Goal: Task Accomplishment & Management: Manage account settings

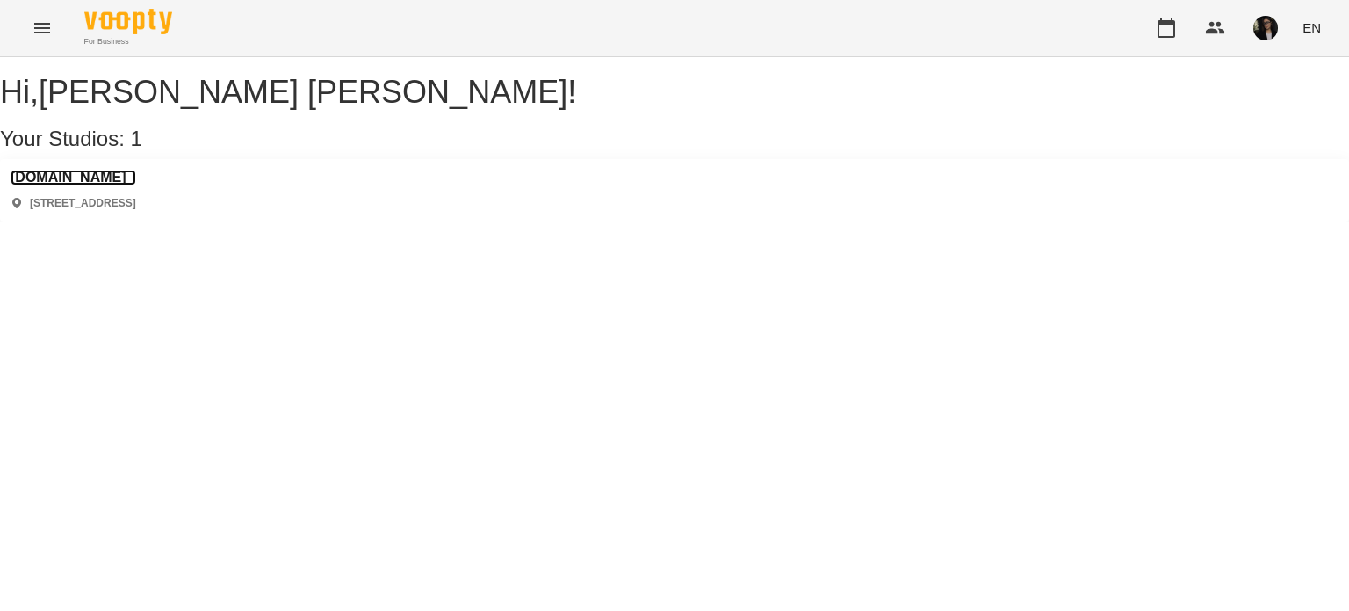
click at [98, 185] on h3 "[DOMAIN_NAME]" at bounding box center [74, 178] width 126 height 16
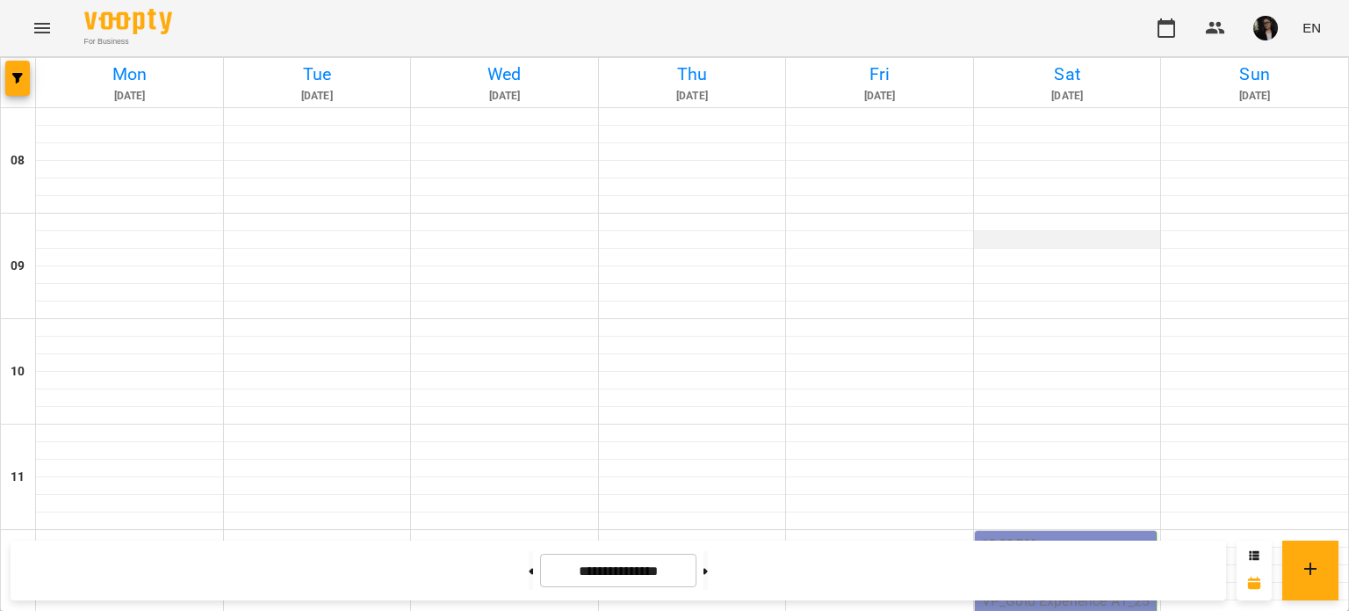
scroll to position [439, 0]
click at [1054, 593] on p "VP_Gold Experience A1_25-26" at bounding box center [1067, 608] width 171 height 31
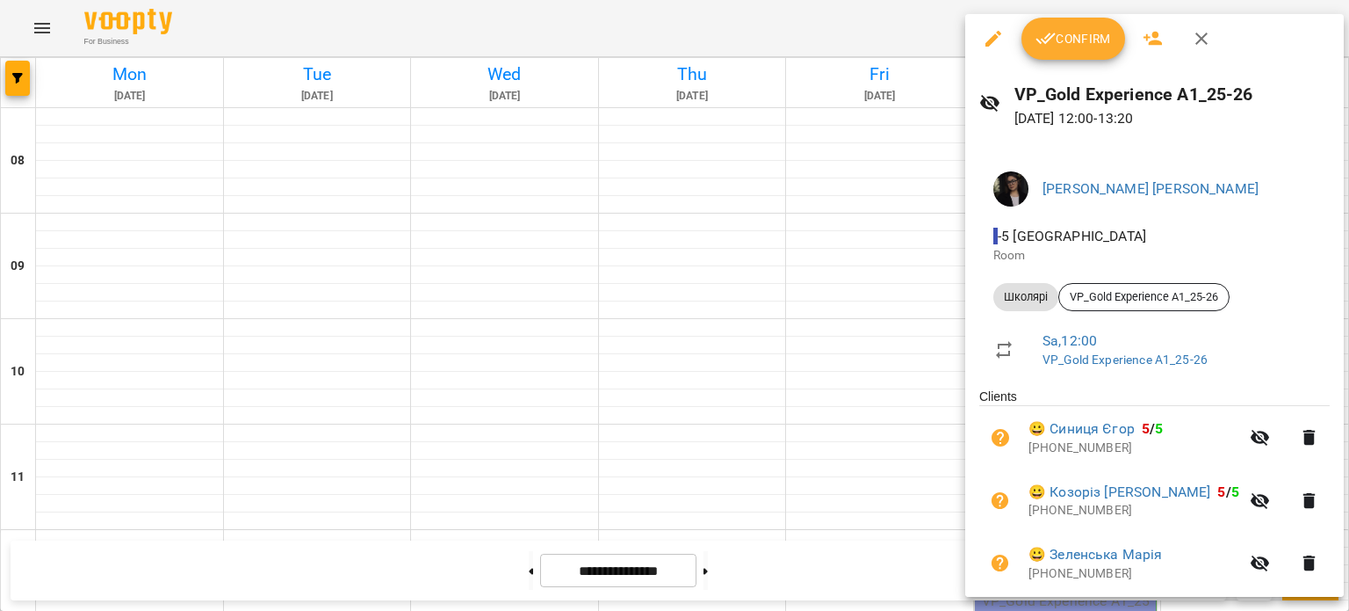
scroll to position [0, 0]
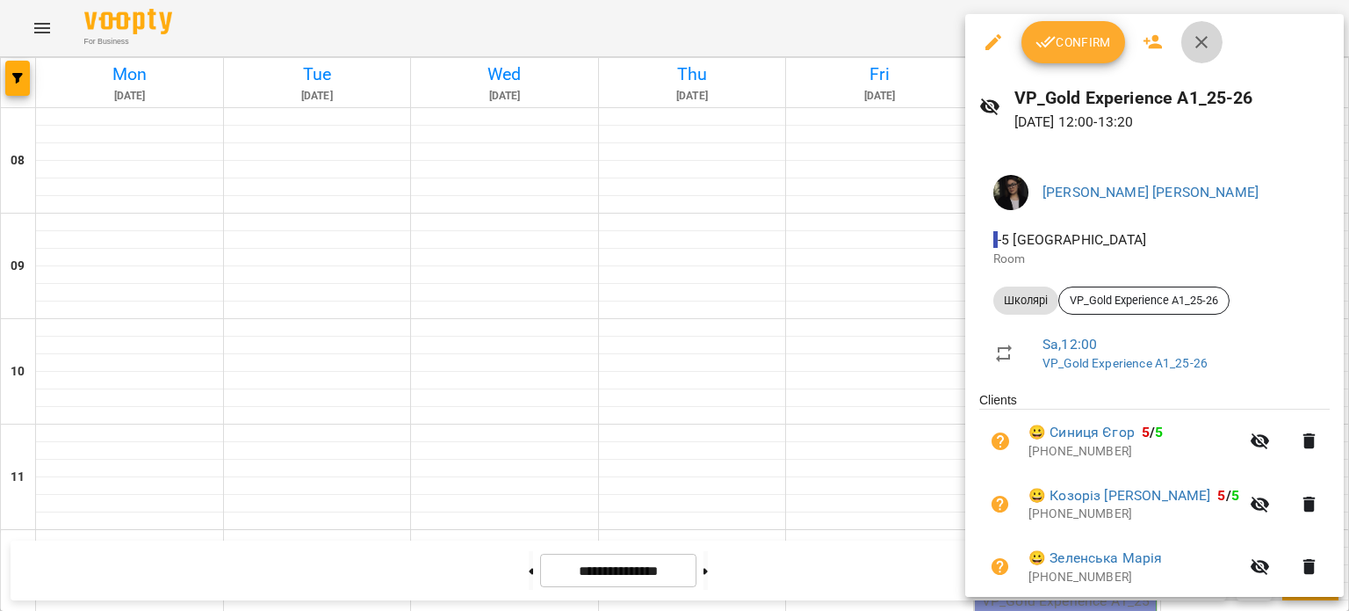
click at [1211, 46] on icon "button" at bounding box center [1201, 42] width 21 height 21
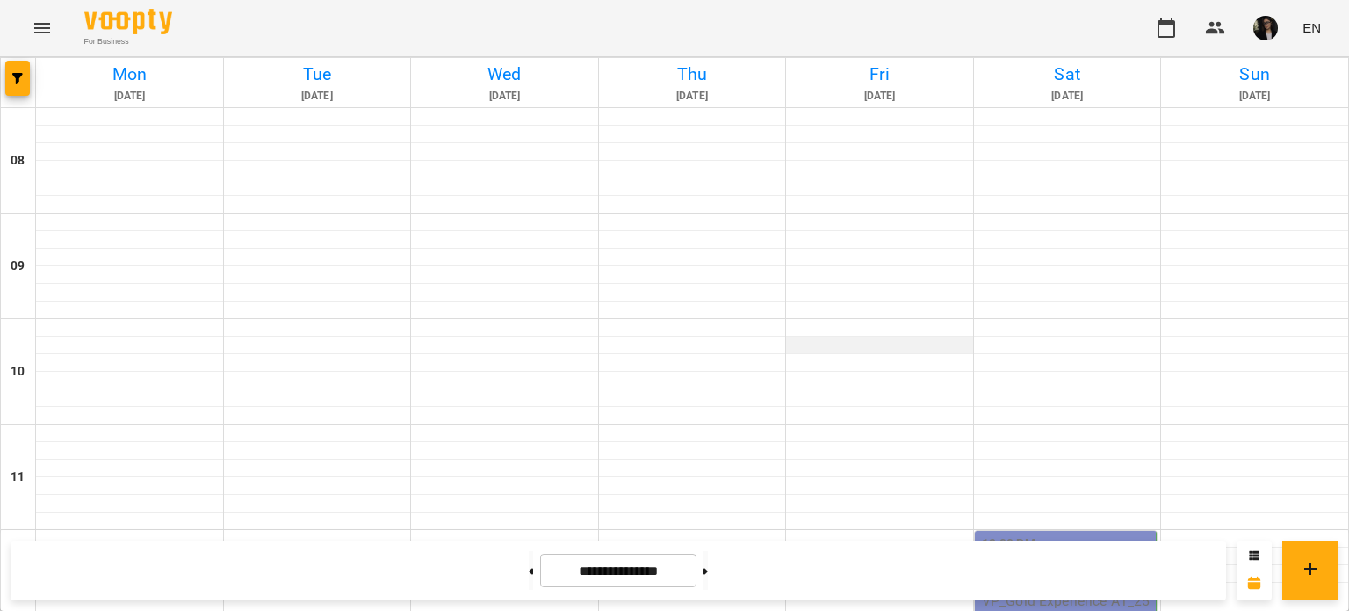
scroll to position [419, 0]
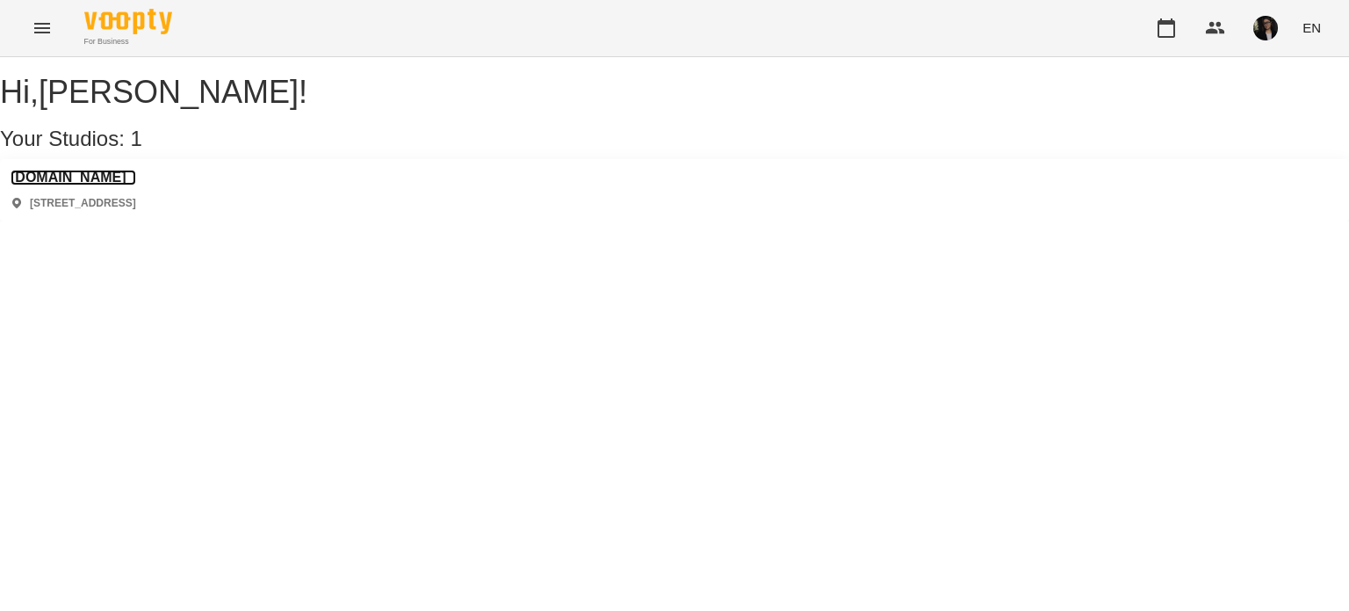
click at [87, 185] on h3 "[DOMAIN_NAME]" at bounding box center [74, 178] width 126 height 16
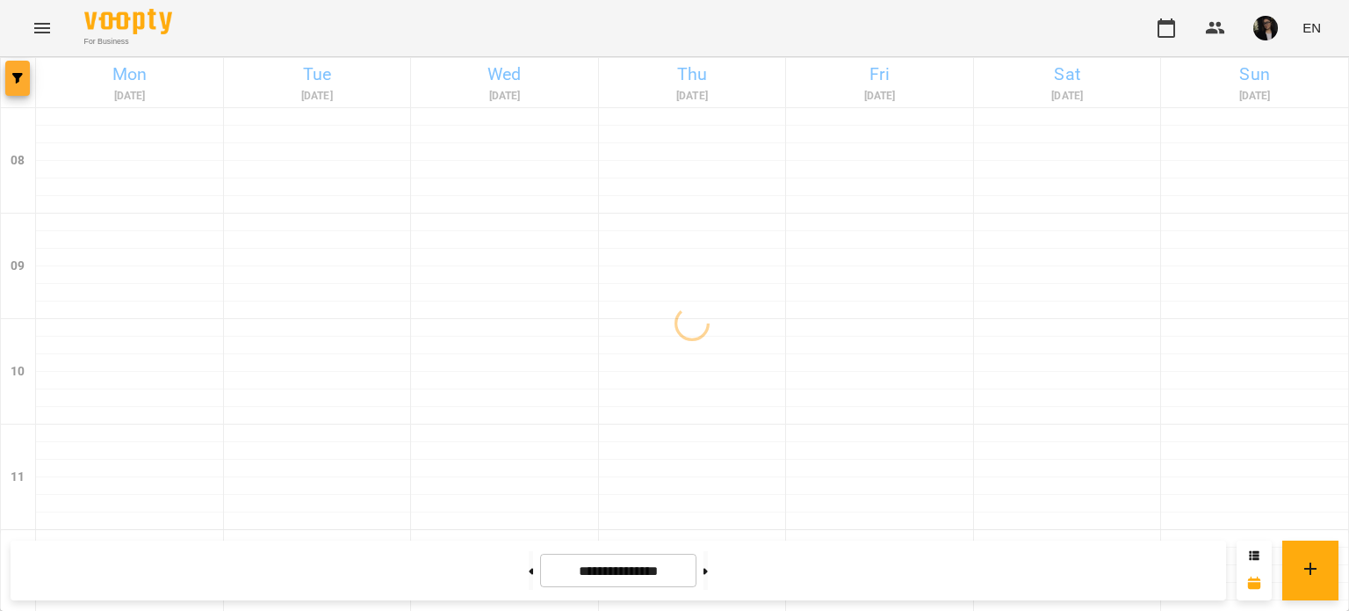
click at [17, 90] on button "button" at bounding box center [17, 78] width 25 height 35
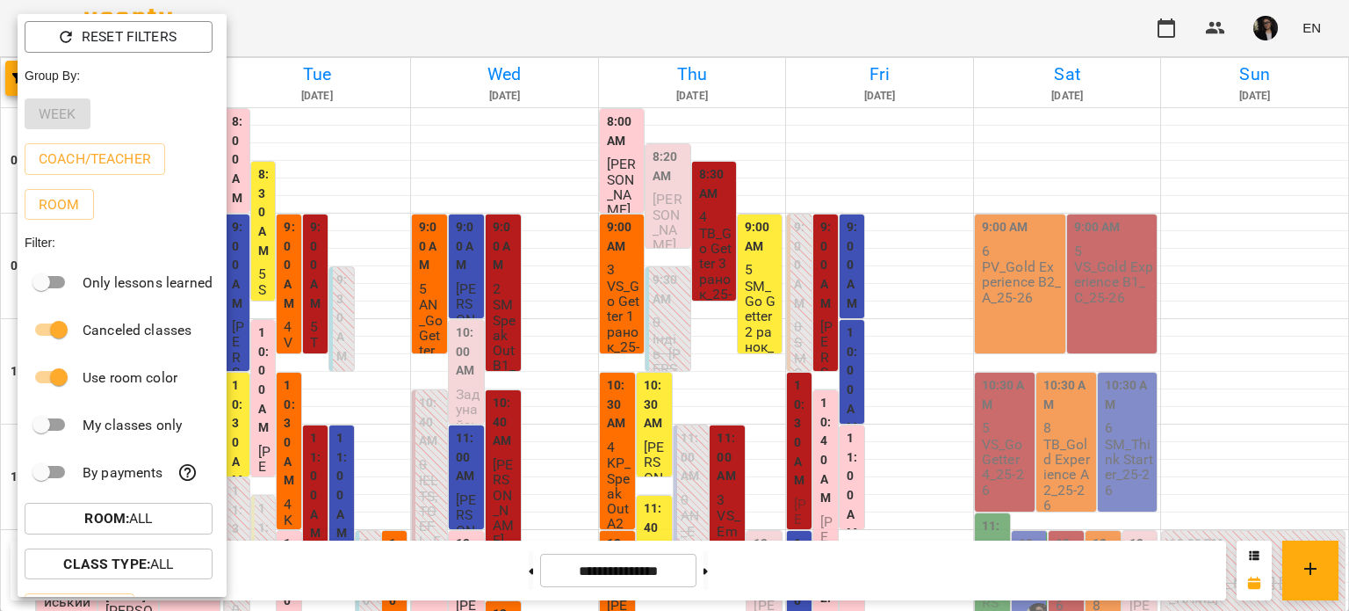
click at [527, 287] on div at bounding box center [674, 305] width 1349 height 611
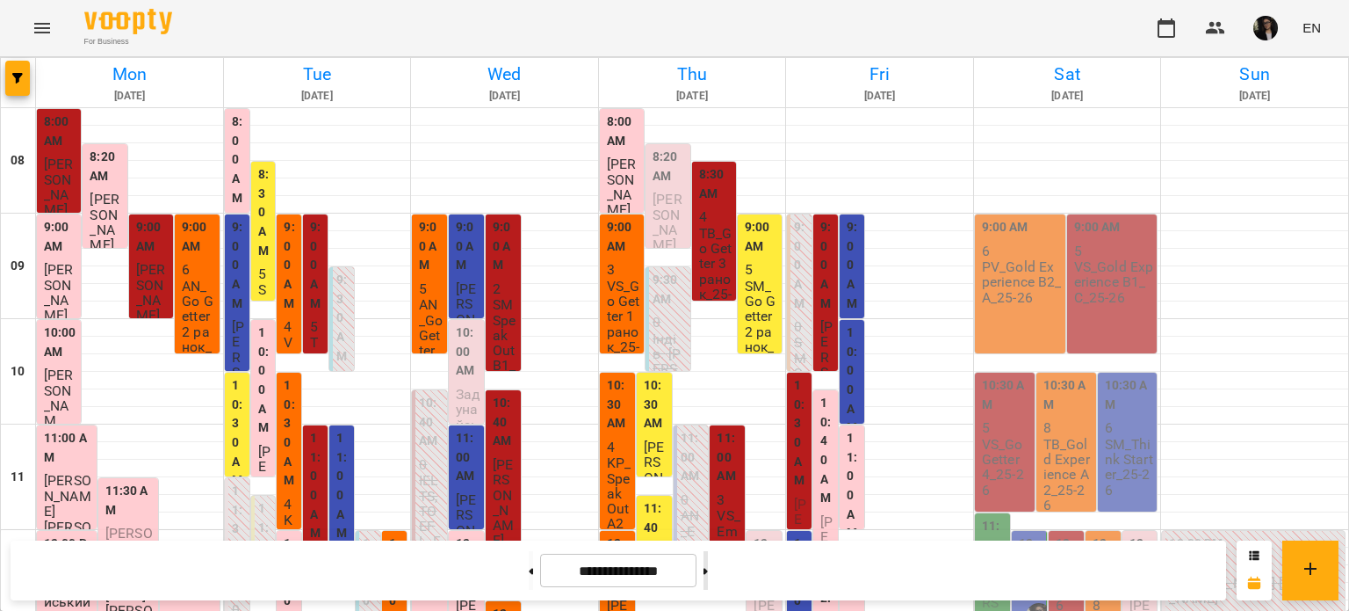
click at [708, 573] on button at bounding box center [706, 570] width 4 height 39
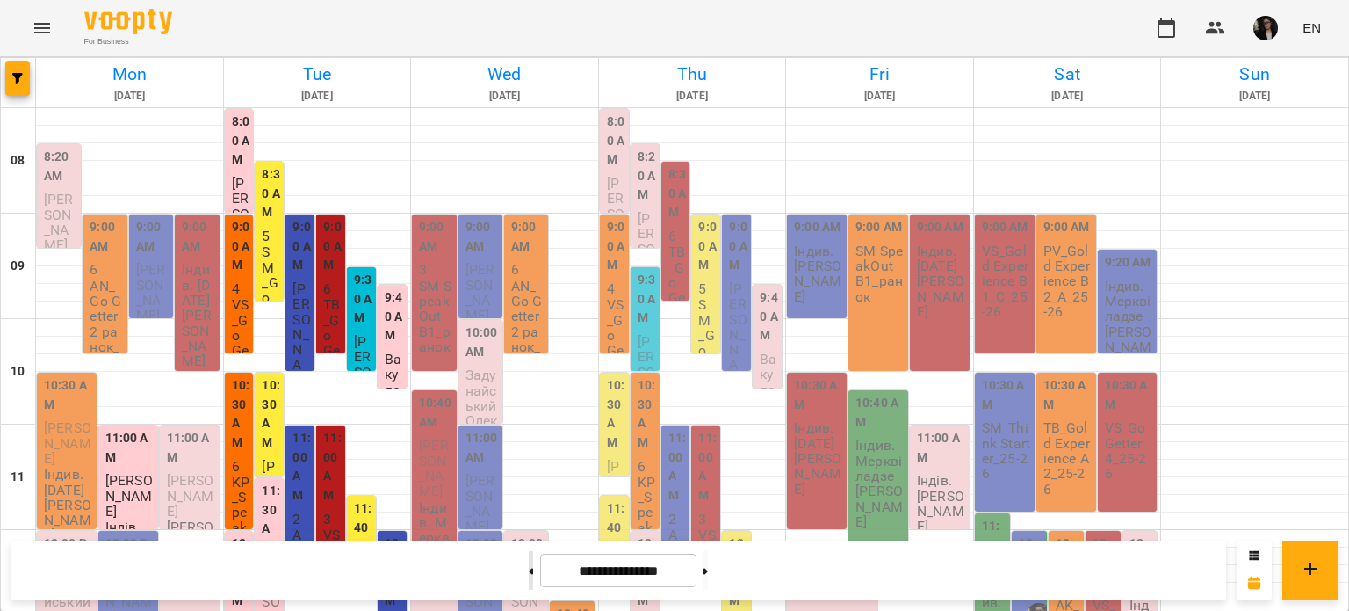
click at [529, 579] on button at bounding box center [531, 570] width 4 height 39
type input "**********"
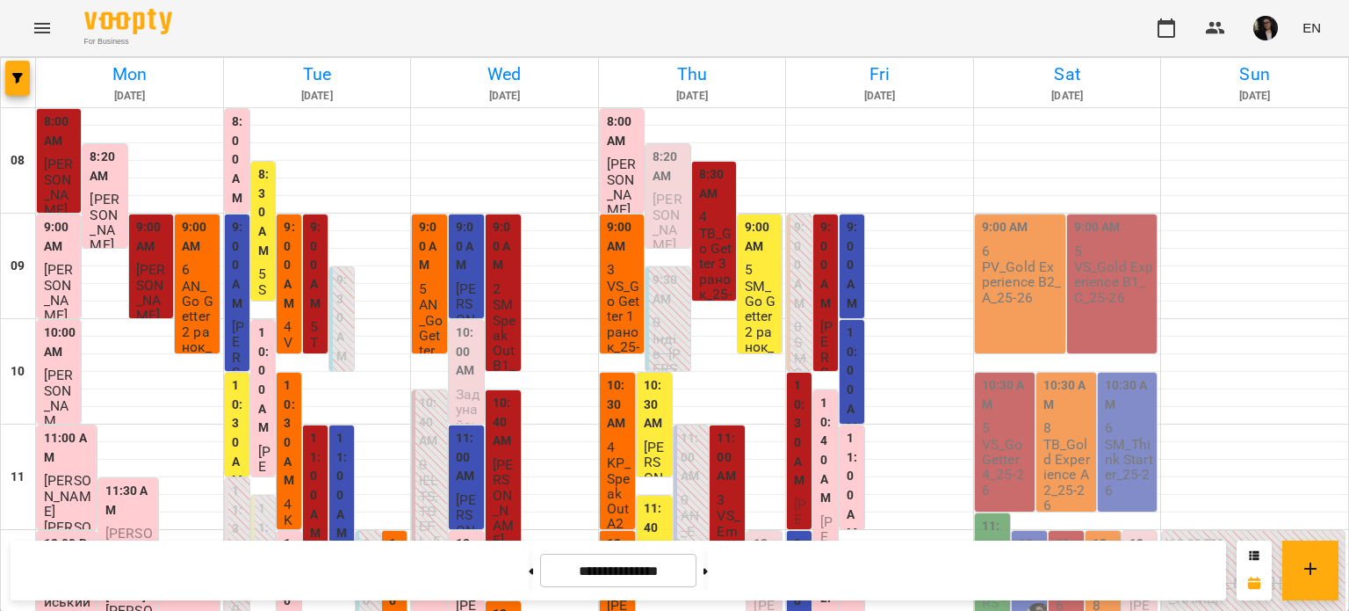
click at [1004, 288] on p "PV_Gold Experience B2_A_25-26" at bounding box center [1022, 282] width 80 height 46
click at [1003, 291] on p "PV_Gold Experience B2_A_25-26" at bounding box center [1022, 282] width 80 height 46
click at [1115, 261] on p "VS_Gold Experience B1_C_25-26" at bounding box center [1114, 282] width 80 height 46
click at [1025, 277] on p "PV_Gold Experience B2_A_25-26" at bounding box center [1022, 282] width 80 height 46
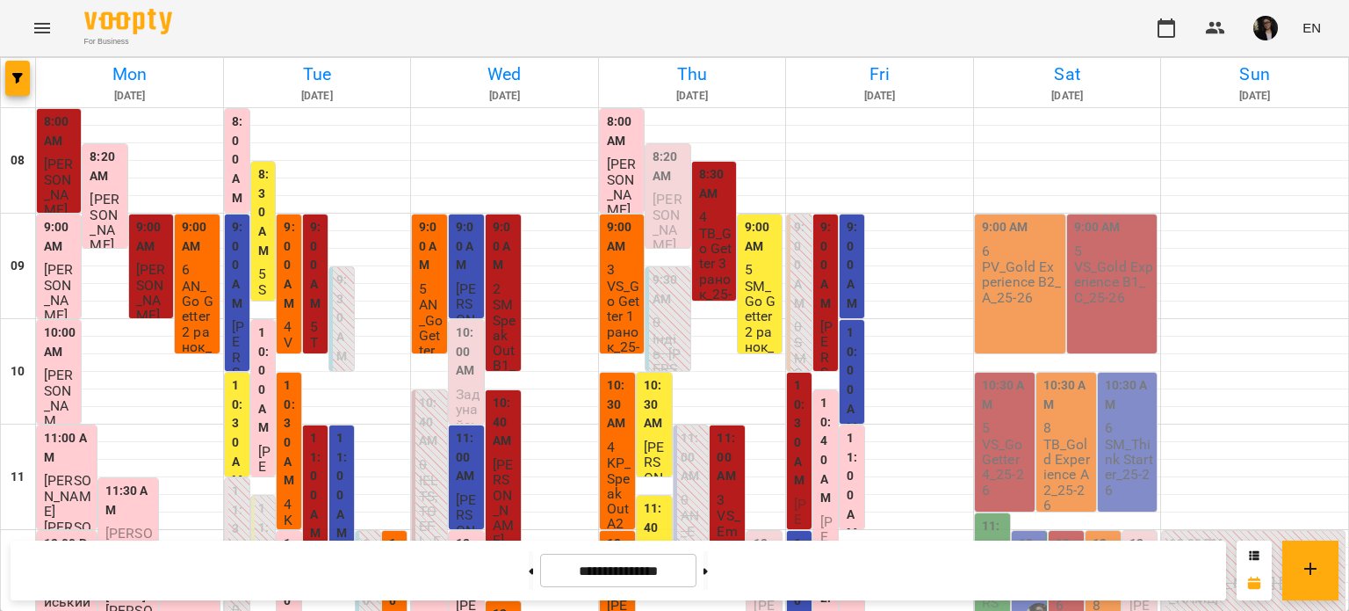
click at [1122, 530] on div "12:00 PM Пєнкіна Мирослава Індив. Шиленко Альона Федорівна" at bounding box center [1140, 582] width 37 height 105
click at [1183, 575] on p "[PERSON_NAME] [PERSON_NAME]" at bounding box center [1255, 590] width 172 height 31
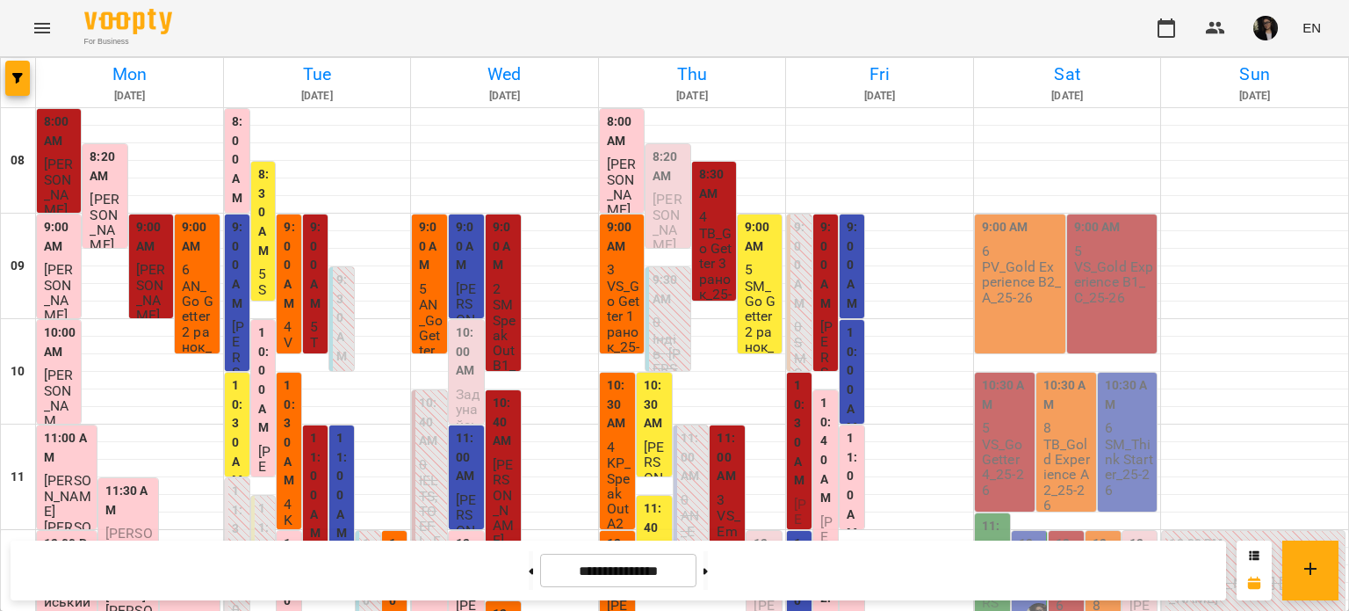
scroll to position [0, 0]
click at [1009, 410] on label "10:30 AM" at bounding box center [1006, 395] width 49 height 38
click at [1044, 428] on p "8" at bounding box center [1068, 427] width 49 height 15
click at [1001, 261] on p "PV_Gold Experience B2_A_25-26" at bounding box center [1022, 282] width 80 height 46
click at [1030, 235] on div "9:00 AM" at bounding box center [1022, 230] width 80 height 24
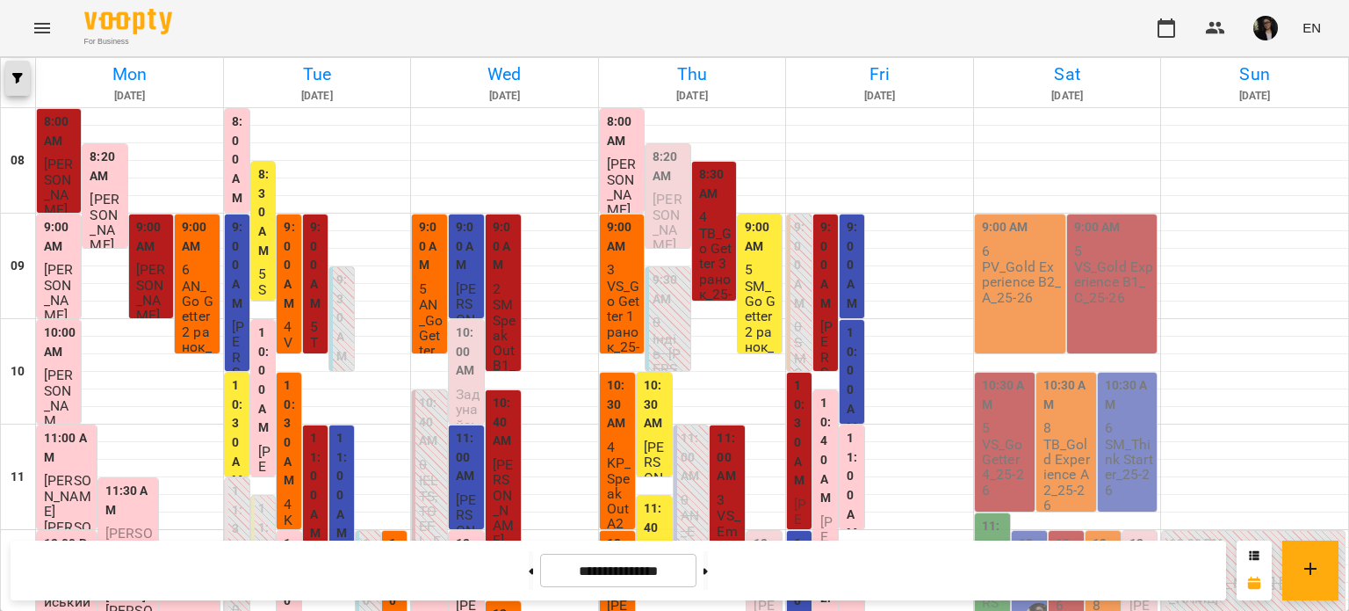
click at [25, 80] on span "button" at bounding box center [17, 78] width 25 height 11
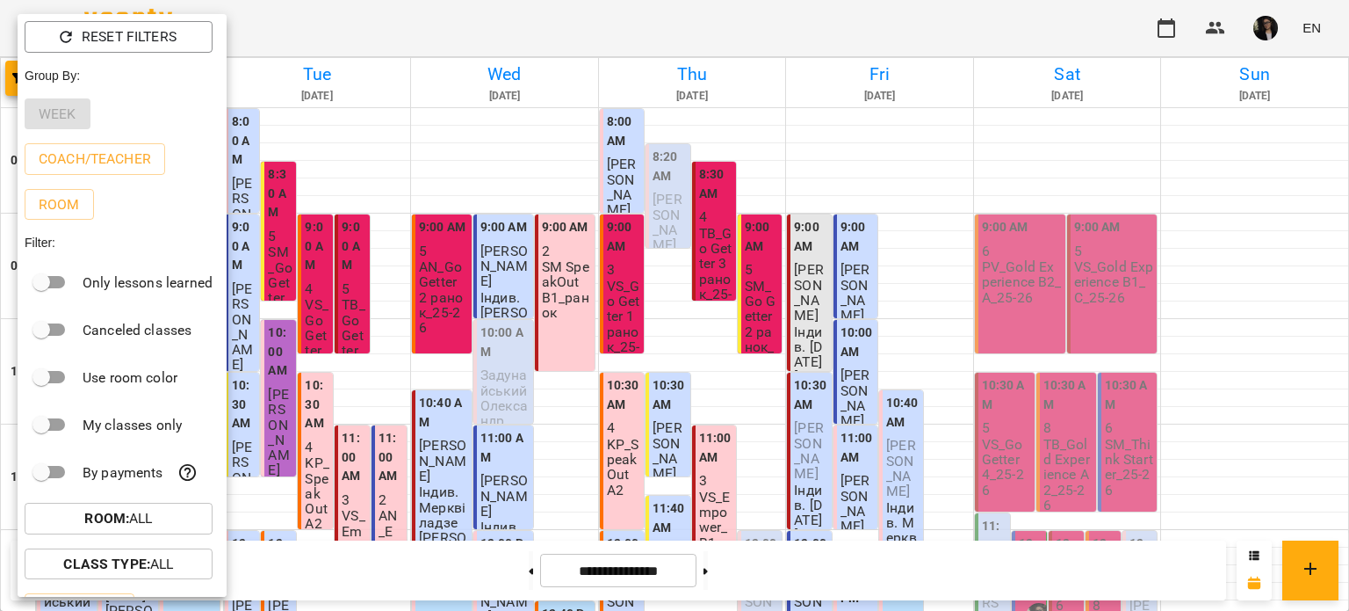
click at [1334, 233] on div at bounding box center [674, 305] width 1349 height 611
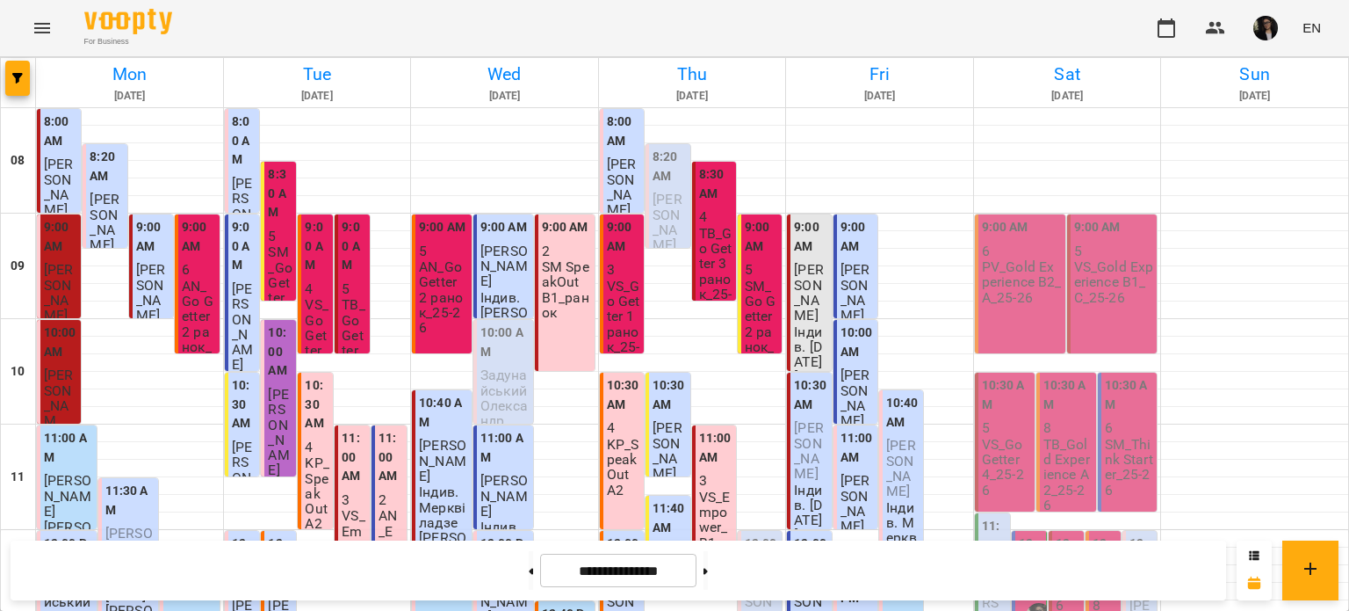
click at [1016, 271] on p "PV_Gold Experience B2_A_25-26" at bounding box center [1022, 282] width 80 height 46
click at [43, 24] on icon "Menu" at bounding box center [42, 28] width 16 height 11
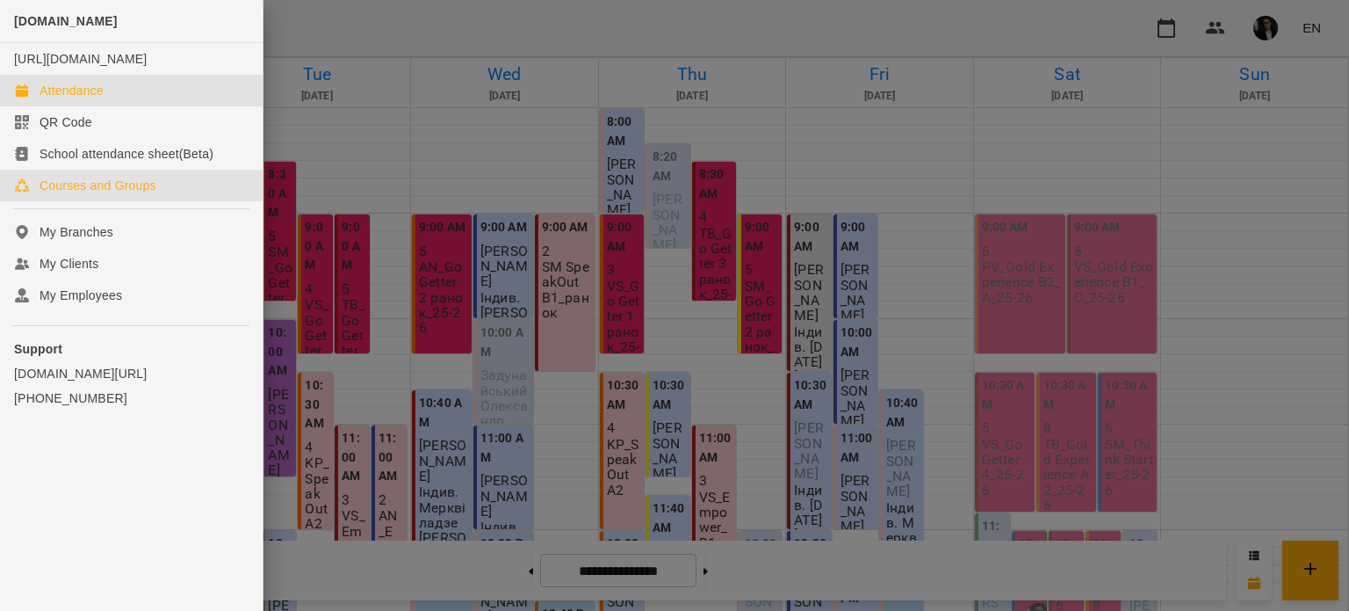
click at [151, 194] on div "Courses and Groups" at bounding box center [98, 186] width 117 height 18
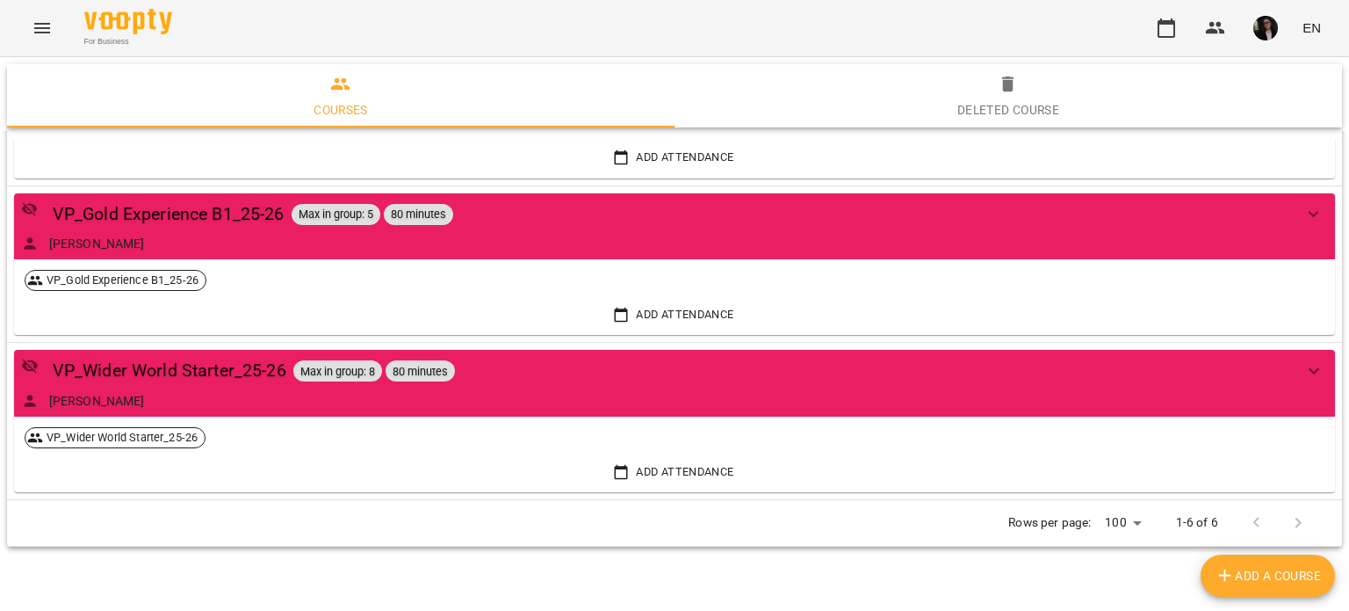
scroll to position [683, 0]
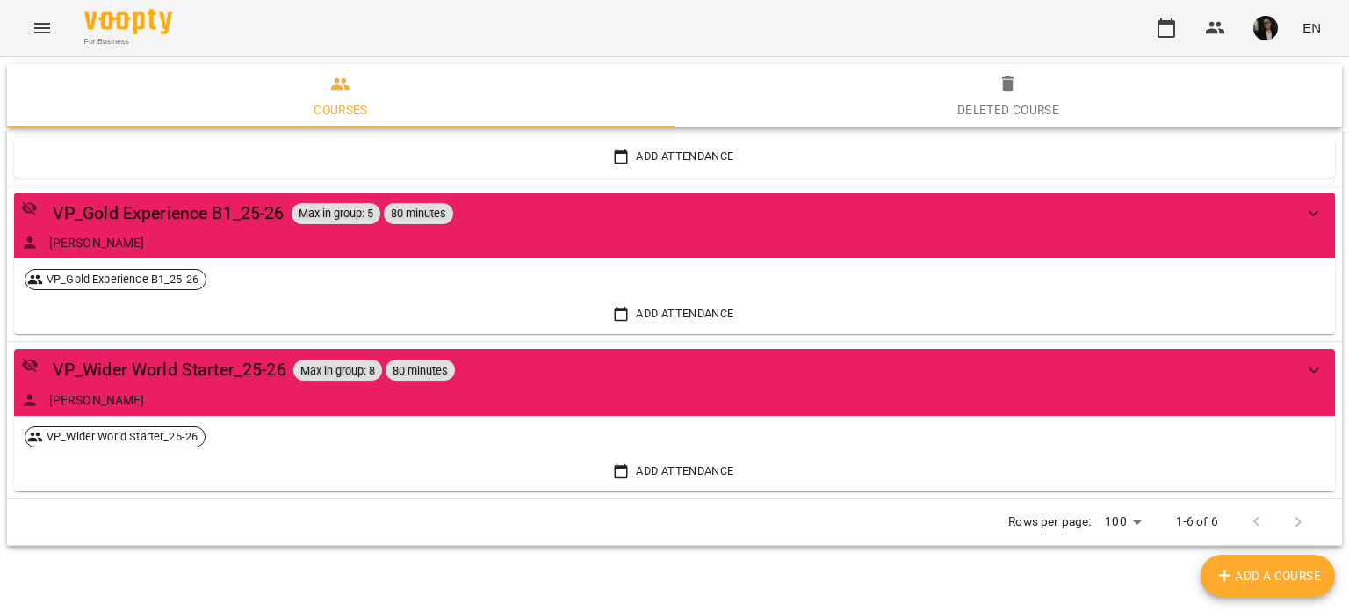
click at [33, 34] on icon "Menu" at bounding box center [42, 28] width 21 height 21
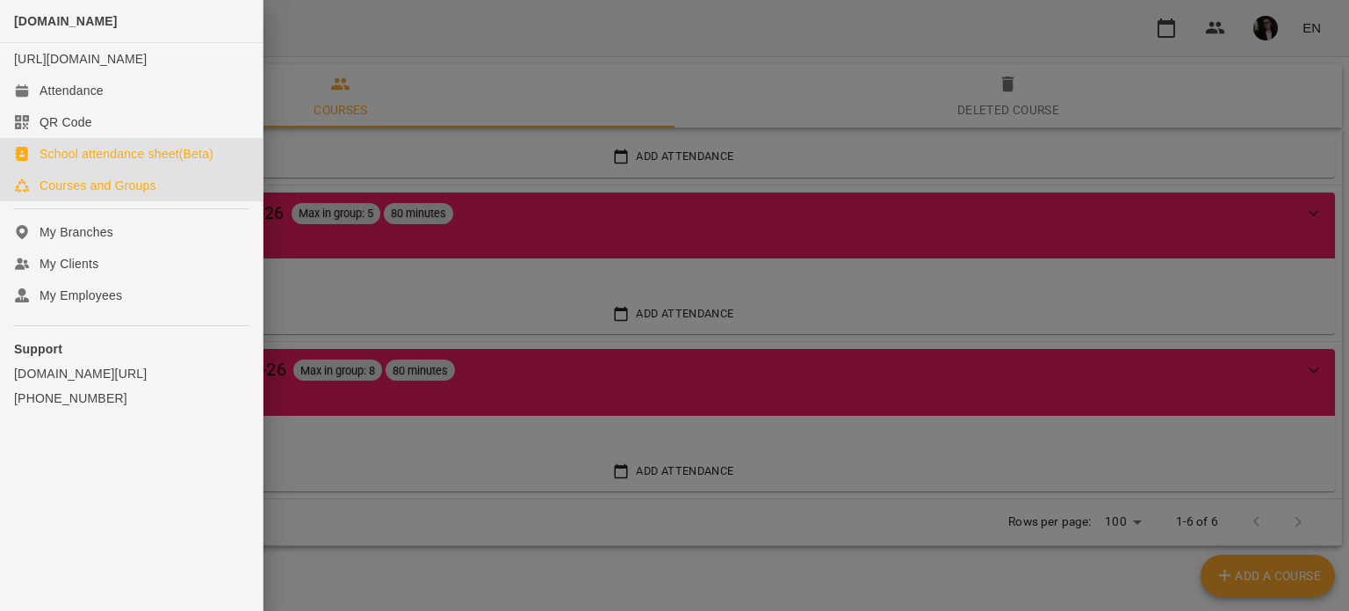
click at [136, 163] on div "School attendance sheet(Beta)" at bounding box center [127, 154] width 174 height 18
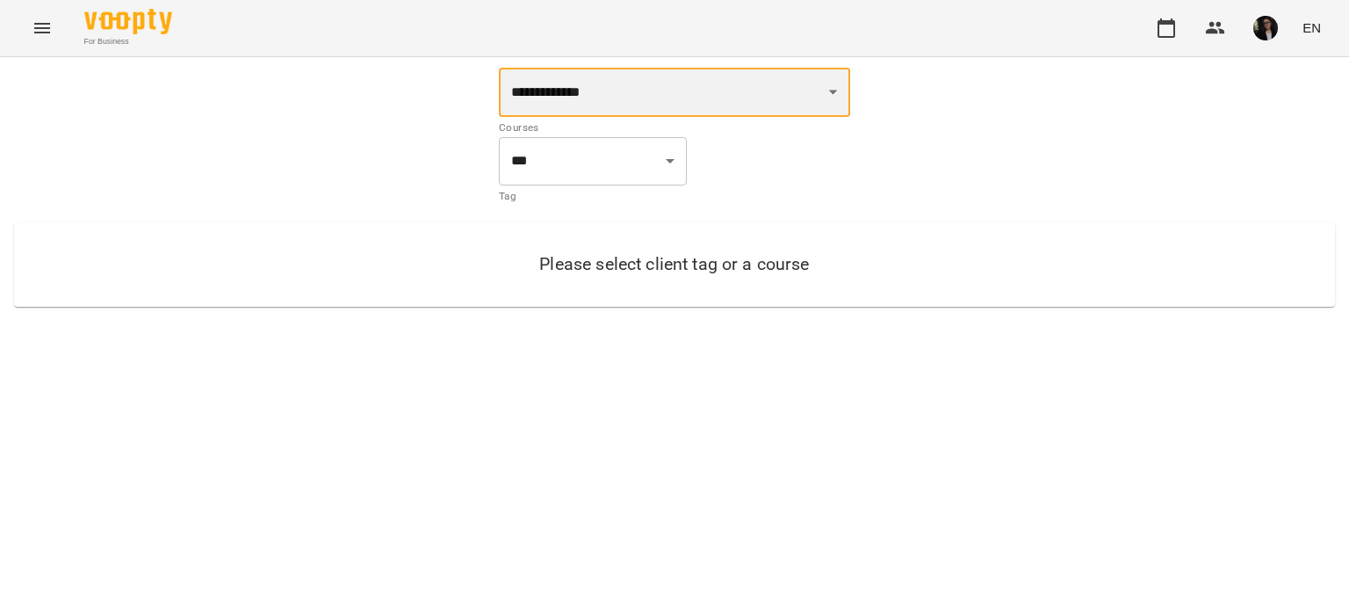
click at [702, 94] on select "**********" at bounding box center [674, 92] width 351 height 49
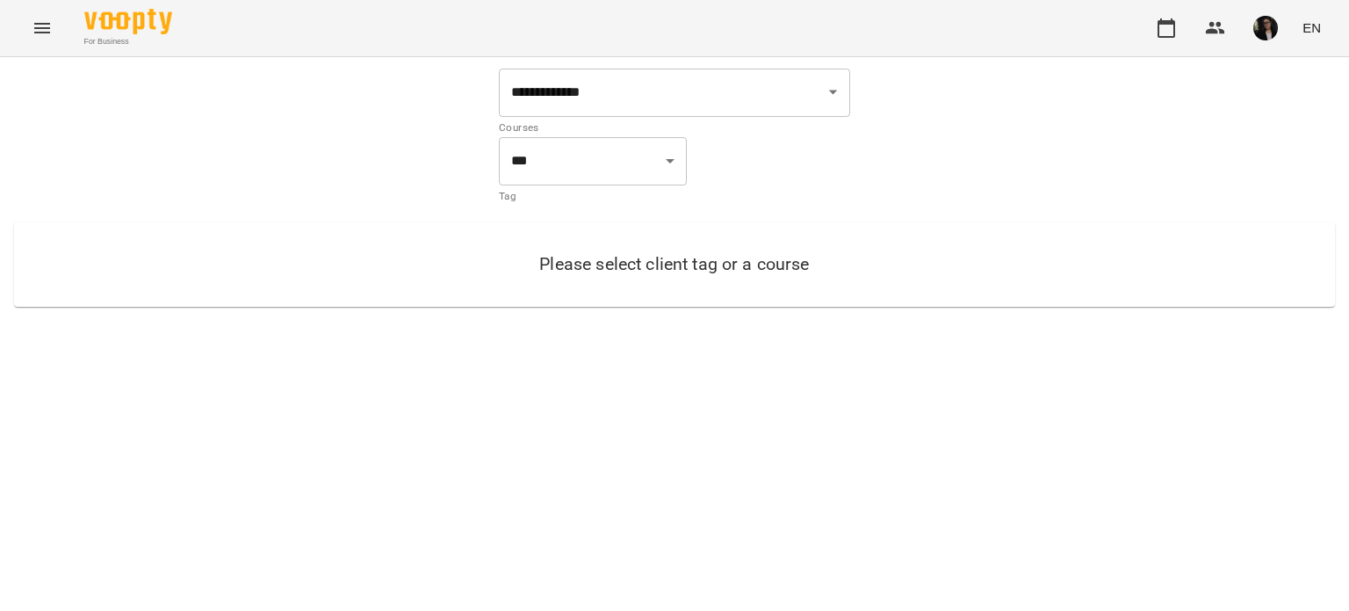
click at [38, 31] on icon "Menu" at bounding box center [42, 28] width 21 height 21
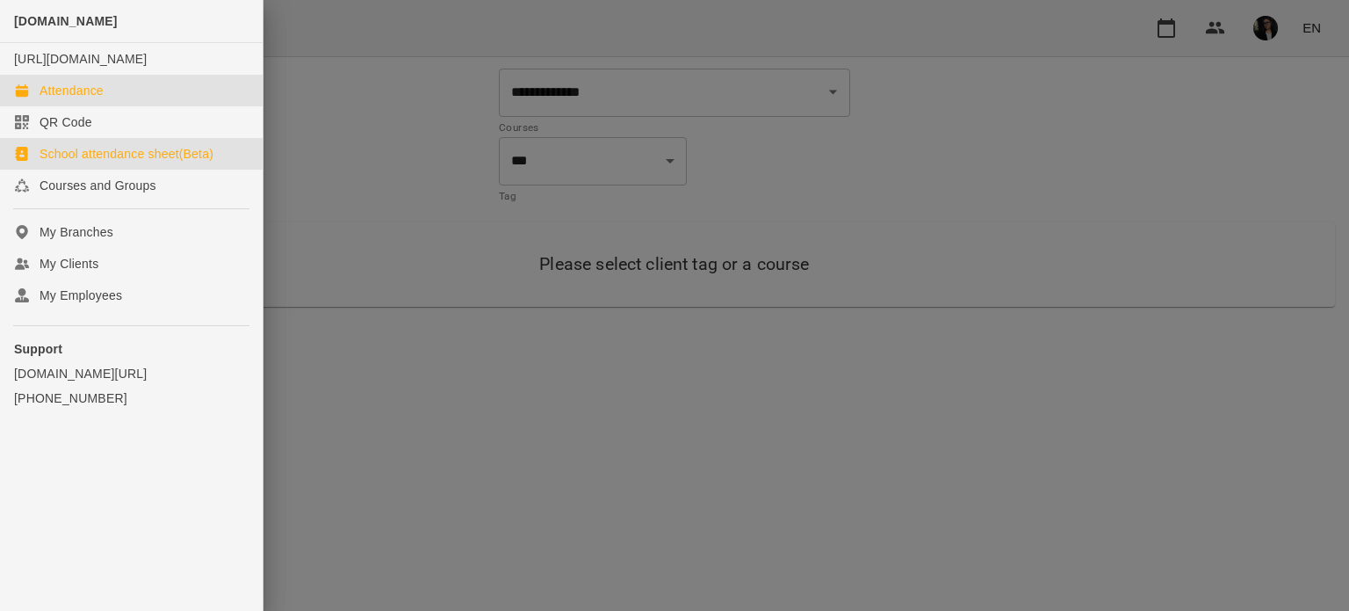
click at [99, 99] on div "Attendance" at bounding box center [72, 91] width 64 height 18
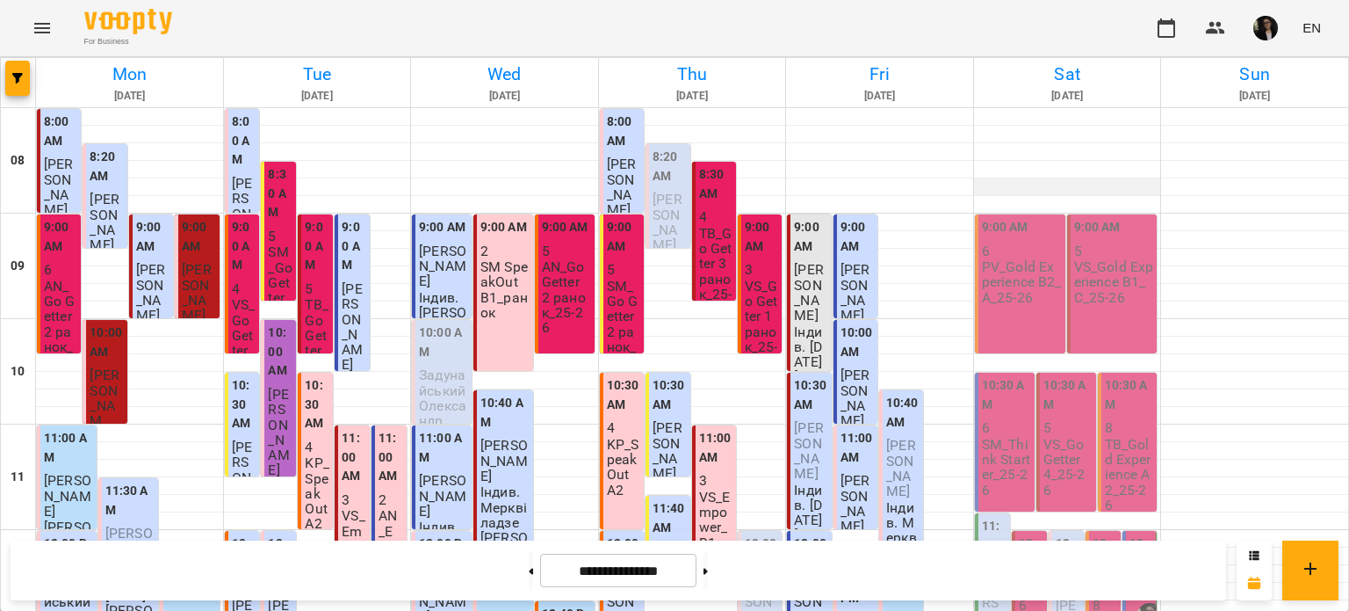
scroll to position [176, 0]
click at [1033, 214] on div "9:00 AM 6 PV_Gold Experience B2_A_25-26" at bounding box center [1020, 283] width 90 height 139
click at [751, 265] on p "3" at bounding box center [761, 269] width 33 height 15
click at [841, 264] on span "[PERSON_NAME]" at bounding box center [856, 292] width 30 height 62
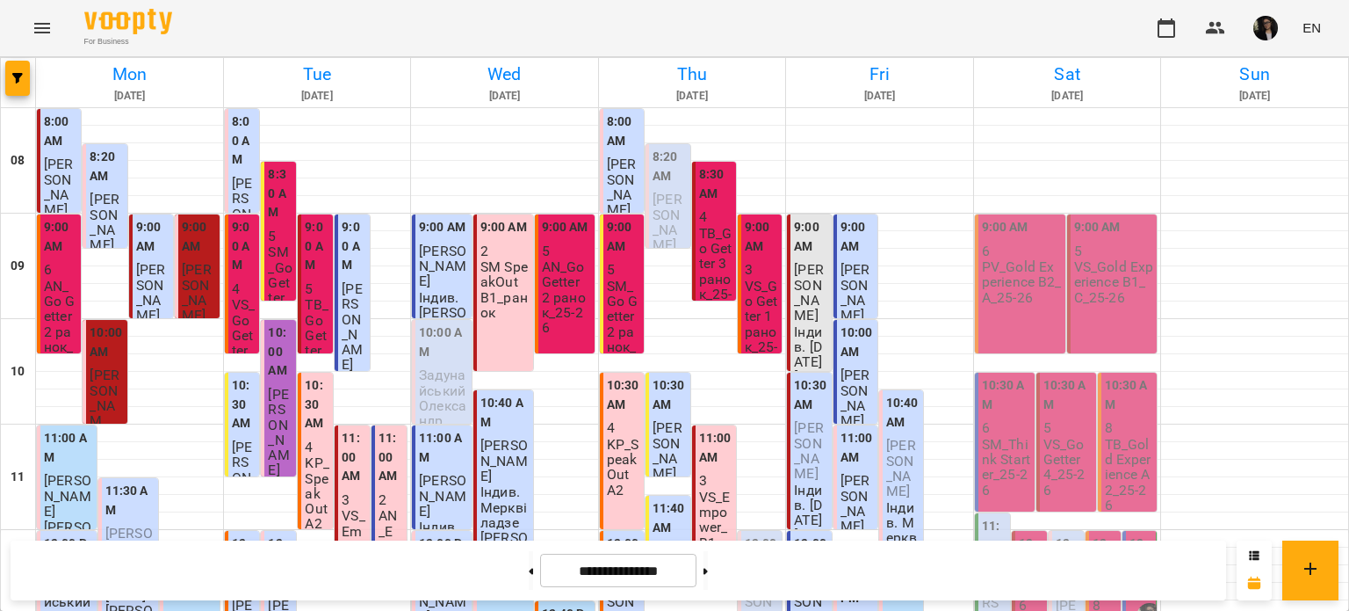
click at [855, 264] on span "[PERSON_NAME]" at bounding box center [856, 292] width 30 height 62
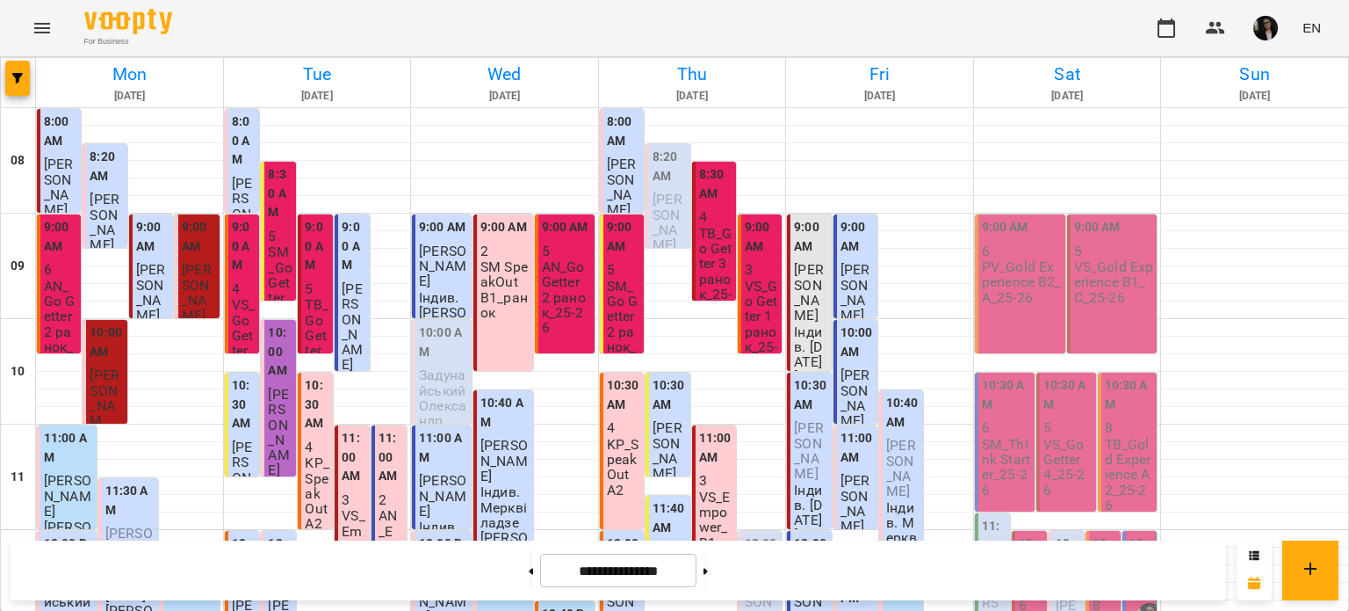
click at [1037, 289] on p "PV_Gold Experience B2_A_25-26" at bounding box center [1022, 282] width 80 height 46
click at [1011, 273] on p "PV_Gold Experience B2_A_25-26" at bounding box center [1022, 282] width 80 height 46
click at [67, 184] on span "[PERSON_NAME]" at bounding box center [59, 186] width 30 height 62
click at [242, 175] on span "[PERSON_NAME]" at bounding box center [242, 221] width 21 height 92
click at [625, 153] on div "8:00 AM" at bounding box center [623, 133] width 33 height 42
